Goal: Communication & Community: Answer question/provide support

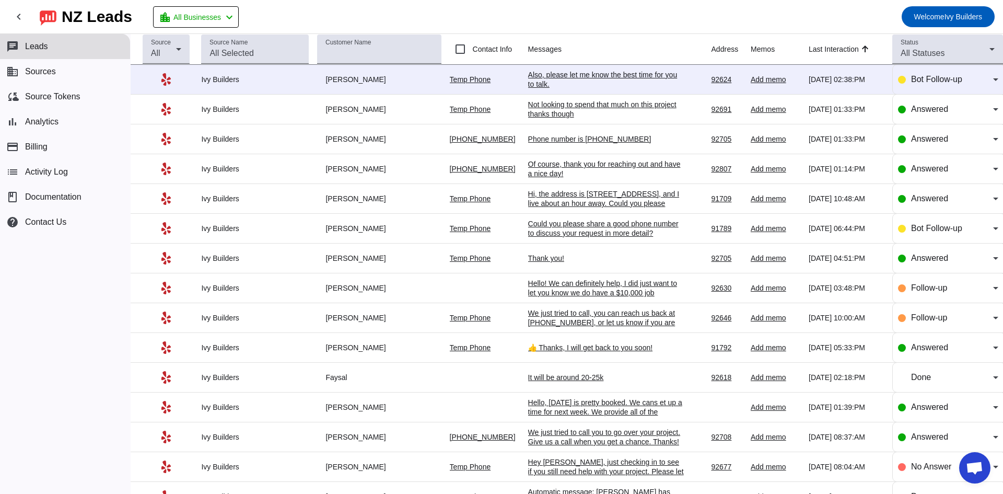
click at [533, 74] on div "Also, please let me know the best time for you to talk.​" at bounding box center [606, 79] width 157 height 19
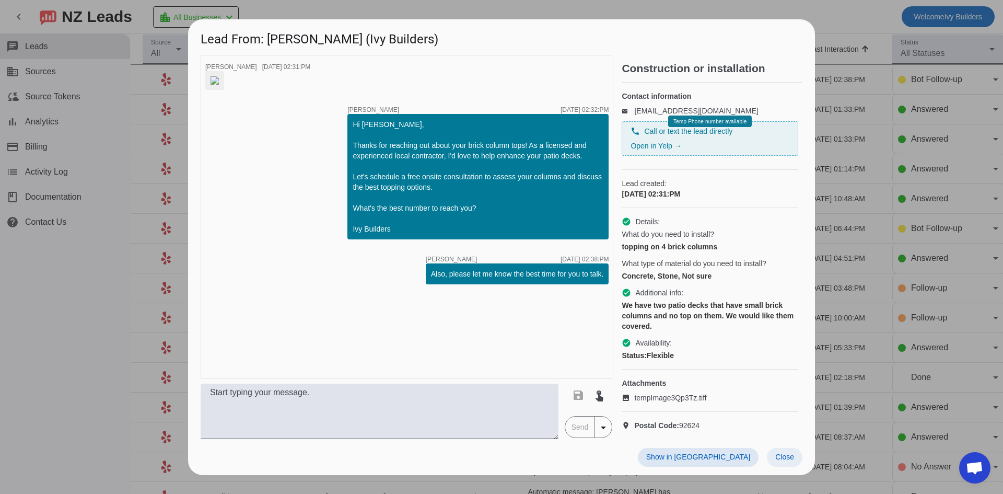
click at [776, 461] on span "Close" at bounding box center [784, 456] width 19 height 8
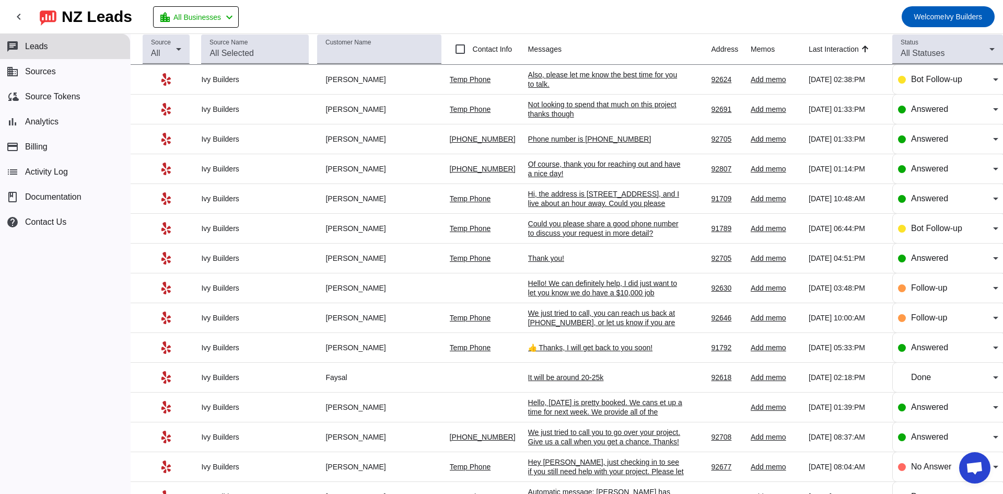
click at [644, 106] on div "Not looking to spend that much on this project thanks though" at bounding box center [606, 109] width 157 height 19
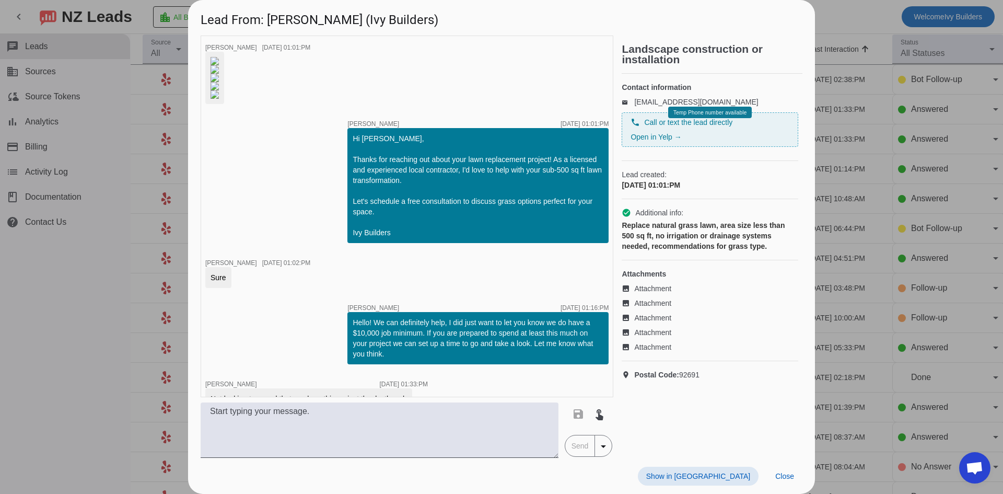
scroll to position [397, 0]
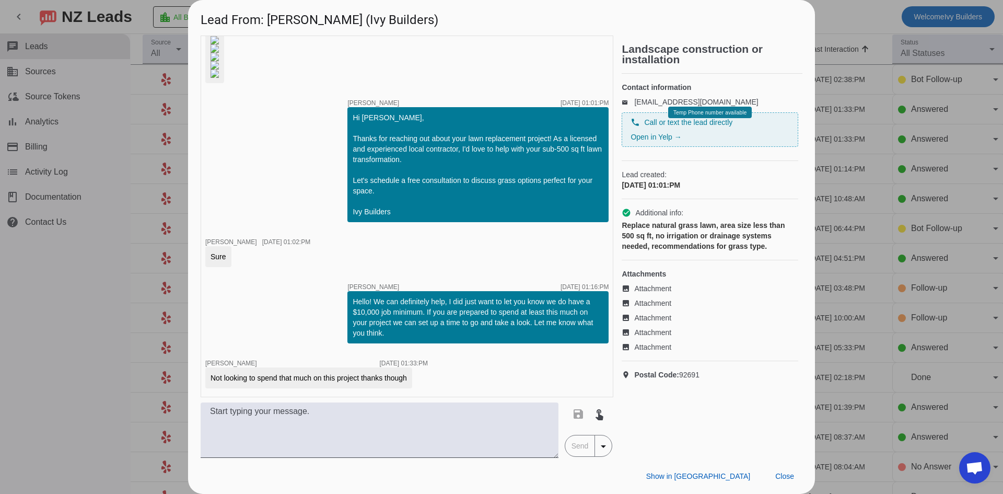
drag, startPoint x: 382, startPoint y: 328, endPoint x: 377, endPoint y: 339, distance: 12.4
drag, startPoint x: 377, startPoint y: 339, endPoint x: 363, endPoint y: 334, distance: 14.4
click at [363, 334] on div "Hello! We can definitely help, I did just want to let you know we do have a $10…" at bounding box center [478, 317] width 251 height 42
drag, startPoint x: 377, startPoint y: 334, endPoint x: 343, endPoint y: 304, distance: 45.6
click at [347, 304] on div "Hello! We can definitely help, I did just want to let you know we do have a $10…" at bounding box center [477, 317] width 261 height 52
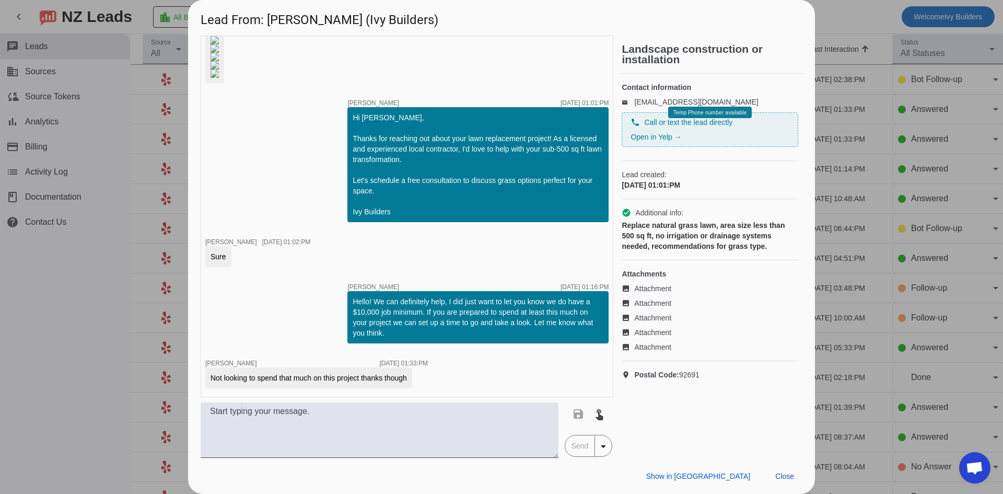
copy div "Hello! We can definitely help, I did just want to let you know we do have a $10…"
click at [785, 480] on span "Close" at bounding box center [784, 476] width 19 height 8
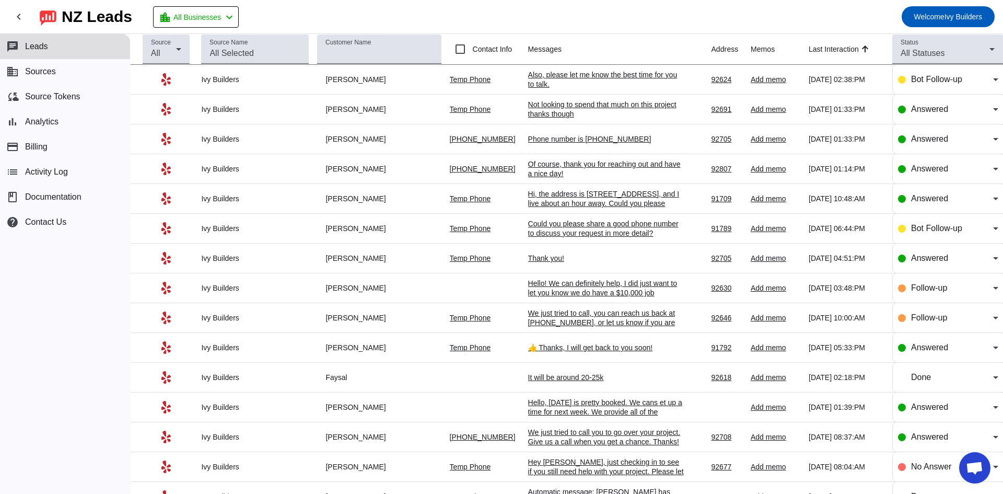
click at [588, 81] on div "Also, please let me know the best time for you to talk.​" at bounding box center [606, 79] width 157 height 19
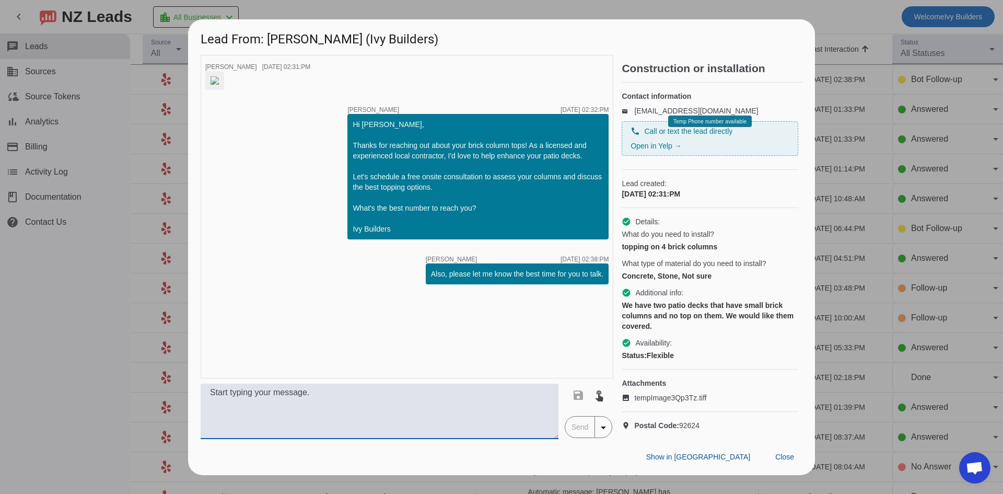
click at [377, 409] on textarea at bounding box center [380, 410] width 358 height 55
paste textarea "Hello! We can definitely help, I did just want to let you know we do have a $10…"
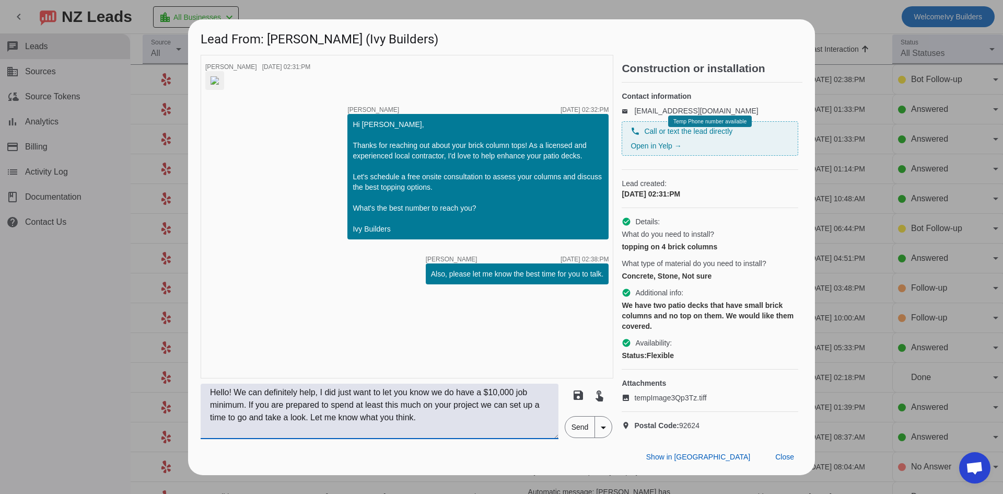
type textarea "Hello! We can definitely help, I did just want to let you know we do have a $10…"
click at [580, 436] on span "Send" at bounding box center [580, 426] width 30 height 21
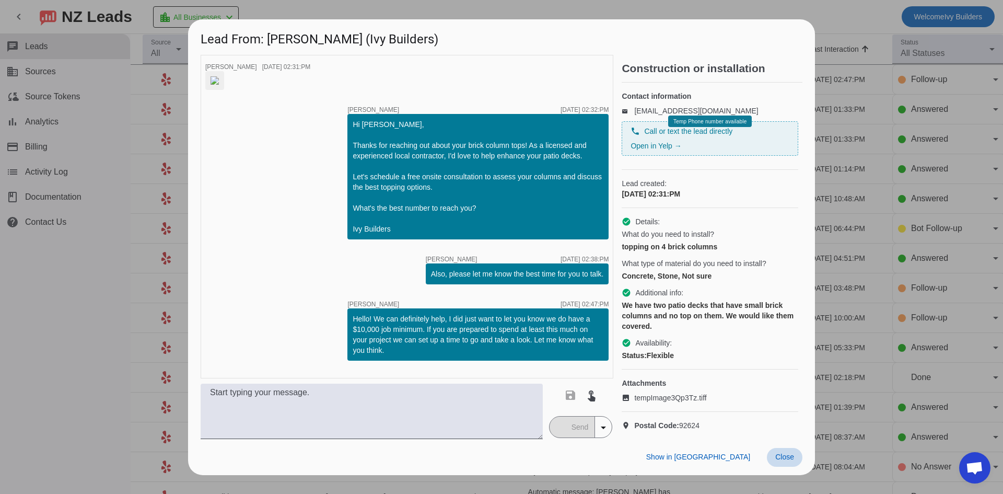
click at [786, 461] on span "Close" at bounding box center [784, 456] width 19 height 8
